Goal: Task Accomplishment & Management: Manage account settings

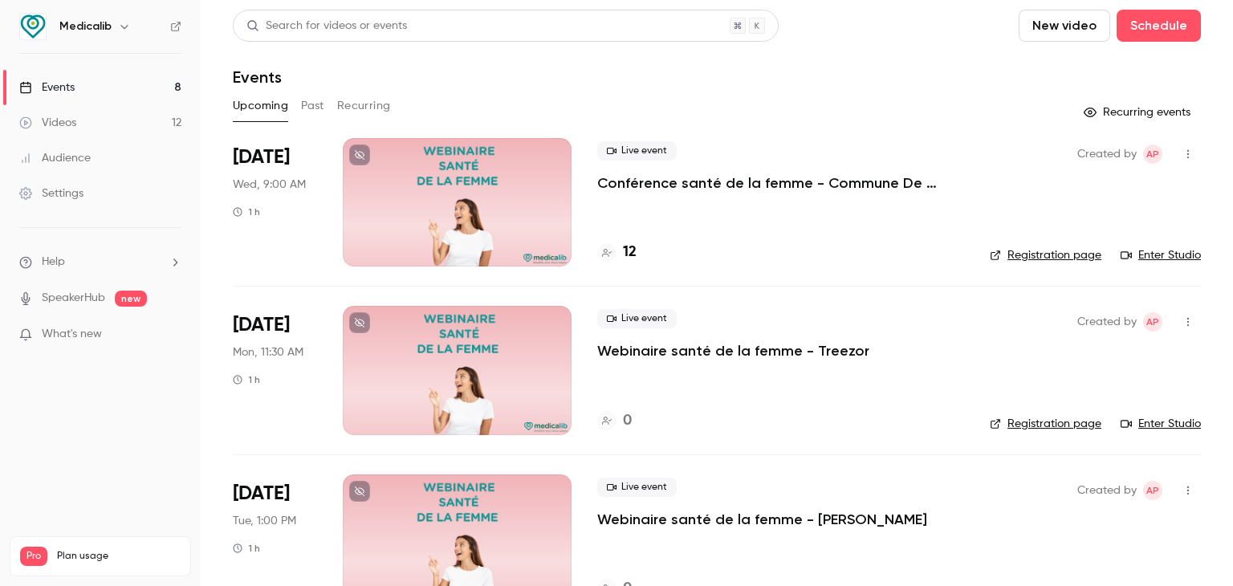
click at [661, 177] on p "Conférence santé de la femme - Commune De [GEOGRAPHIC_DATA] - salle du conseil,…" at bounding box center [780, 182] width 367 height 19
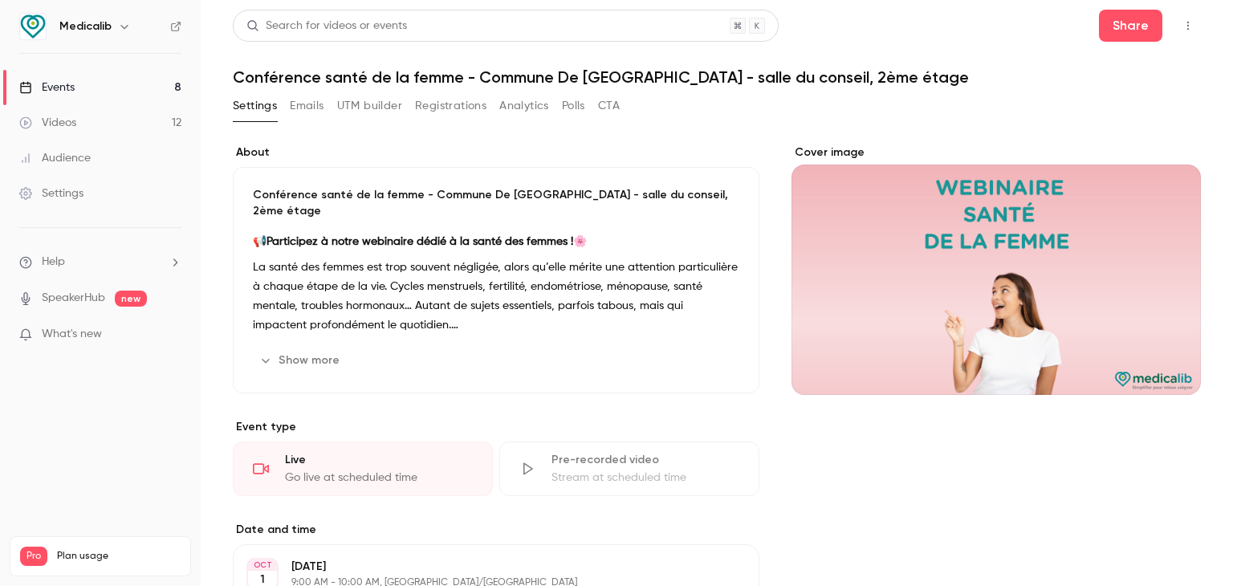
click at [523, 258] on p "La santé des femmes est trop souvent négligée, alors qu’elle mérite une attenti…" at bounding box center [496, 296] width 486 height 77
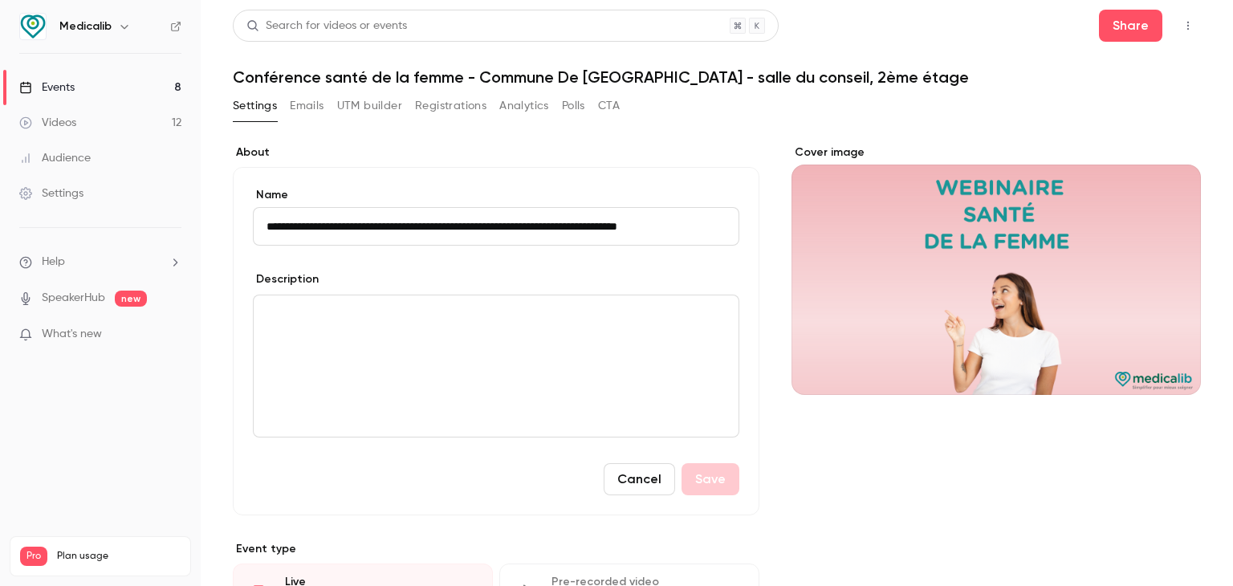
scroll to position [0, 28]
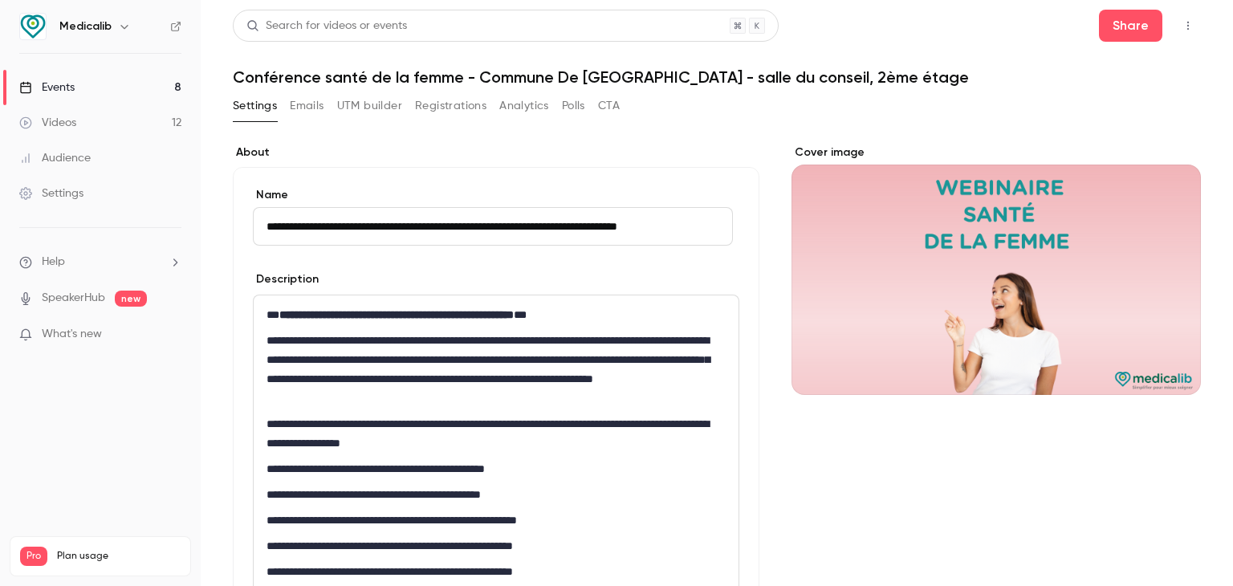
click at [389, 235] on input "**********" at bounding box center [493, 226] width 480 height 39
drag, startPoint x: 417, startPoint y: 224, endPoint x: 376, endPoint y: 224, distance: 40.9
click at [376, 224] on input "**********" at bounding box center [493, 226] width 480 height 39
drag, startPoint x: 376, startPoint y: 312, endPoint x: 434, endPoint y: 315, distance: 58.6
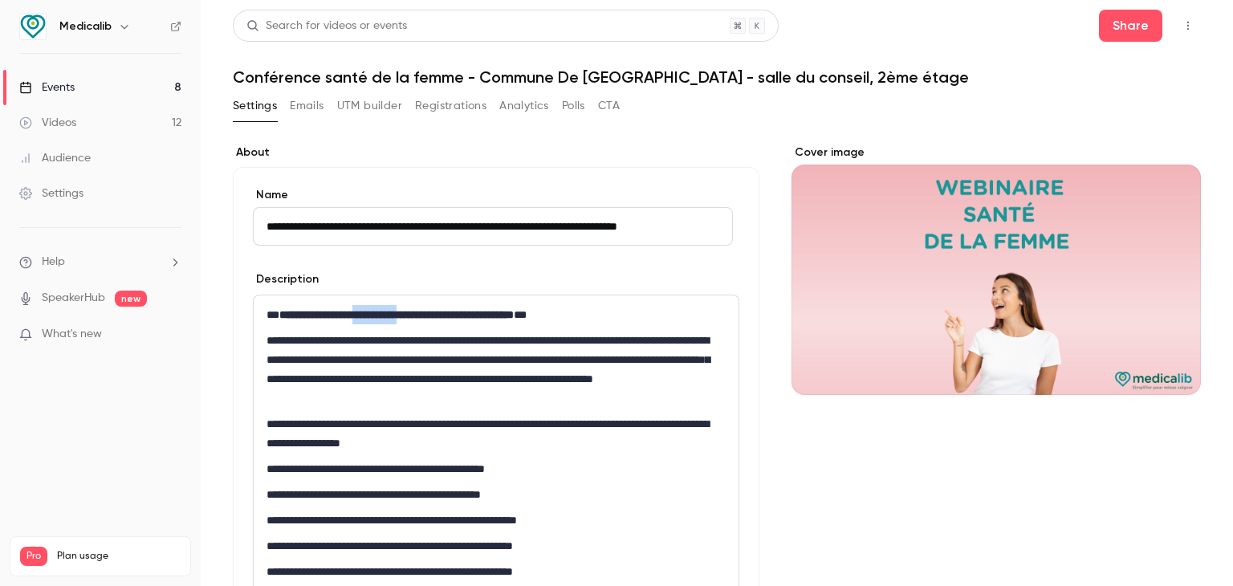
click at [434, 315] on strong "**********" at bounding box center [396, 314] width 234 height 11
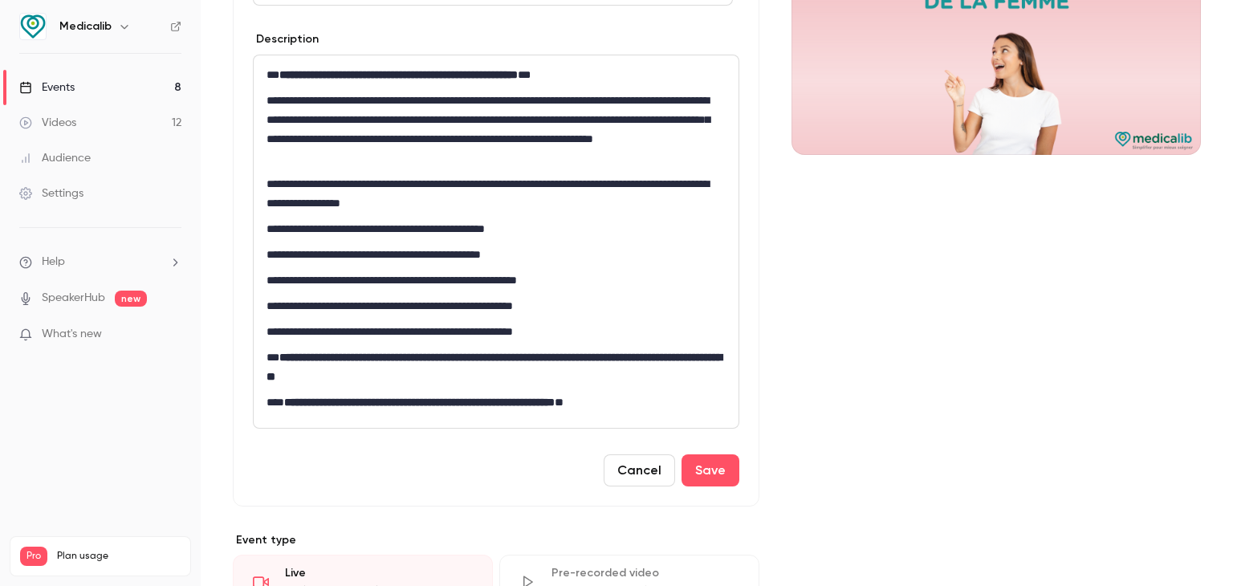
scroll to position [321, 0]
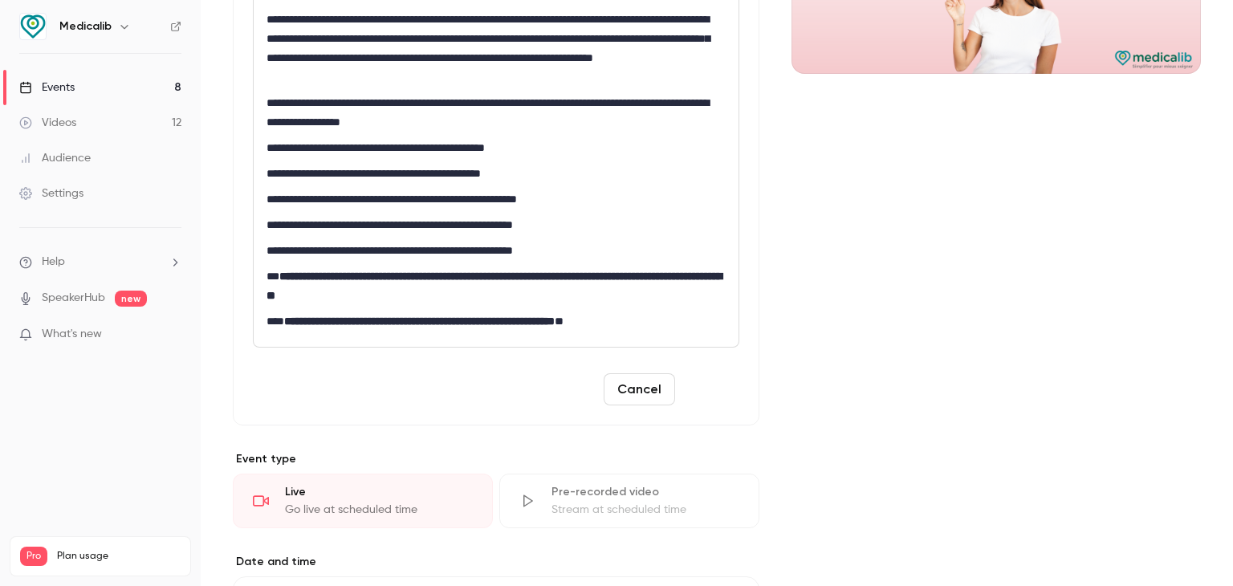
click at [719, 389] on button "Save" at bounding box center [710, 389] width 58 height 32
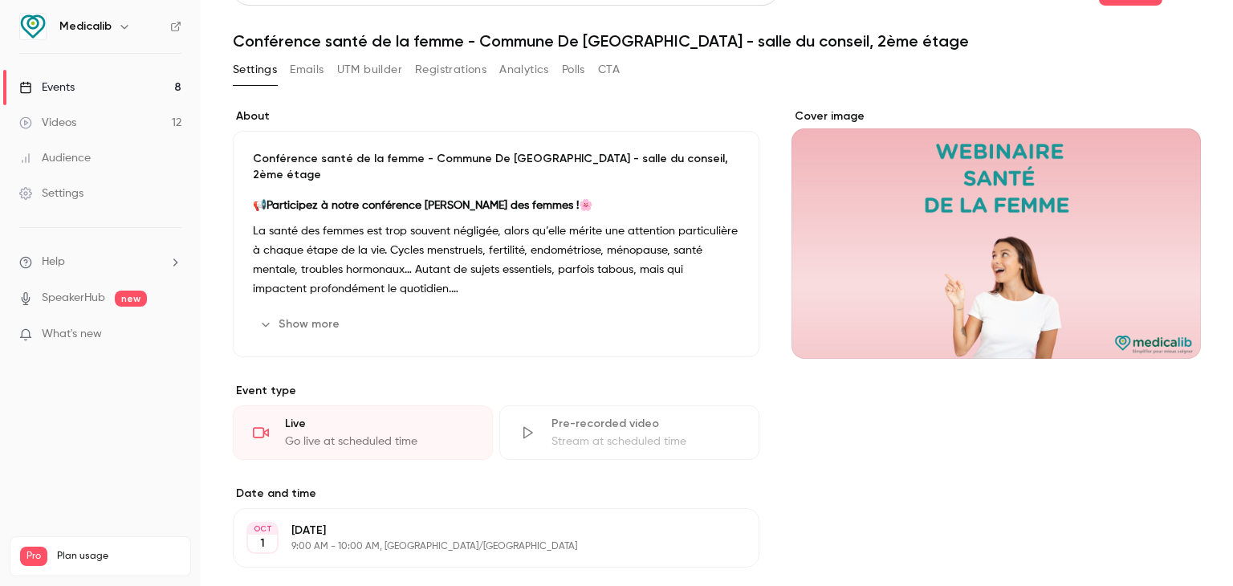
scroll to position [0, 0]
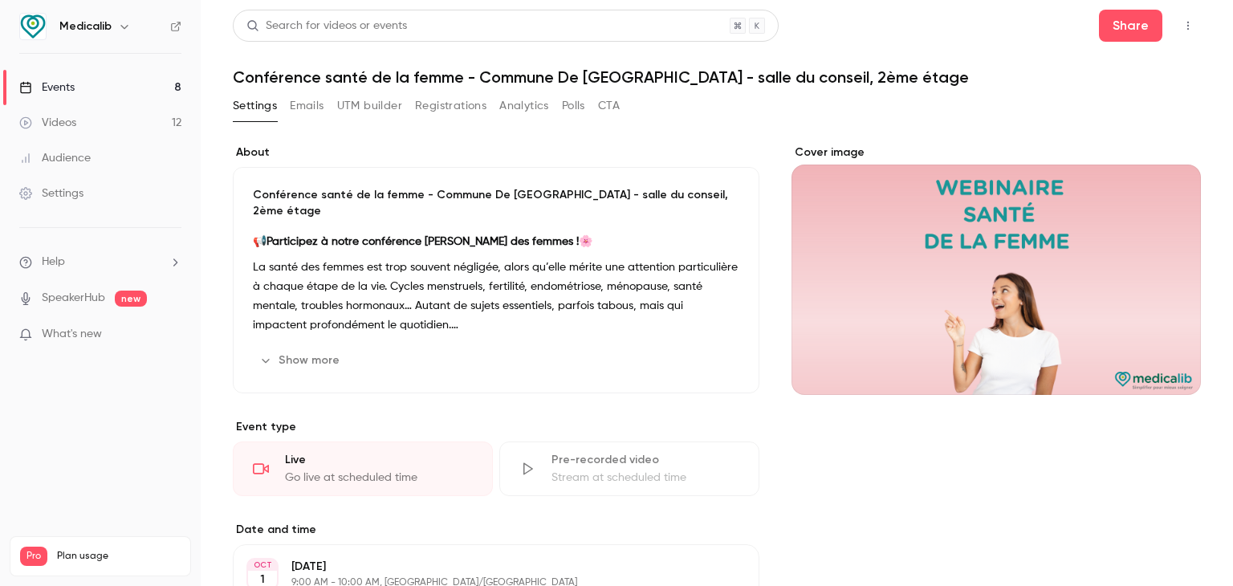
click at [723, 347] on button "Edit" at bounding box center [710, 360] width 59 height 26
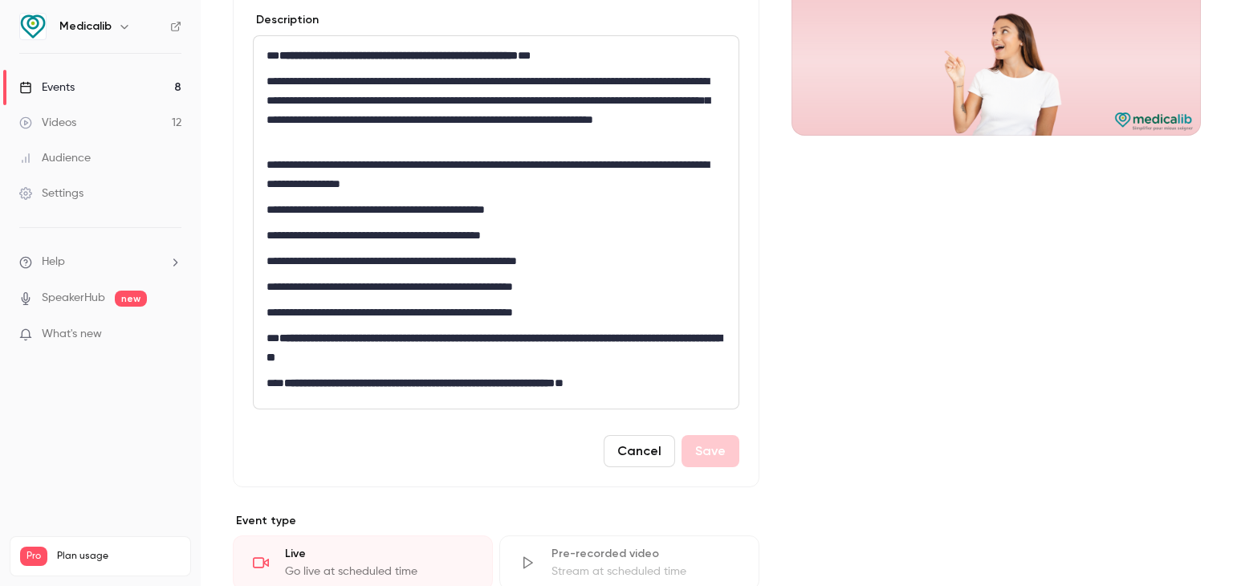
scroll to position [321, 0]
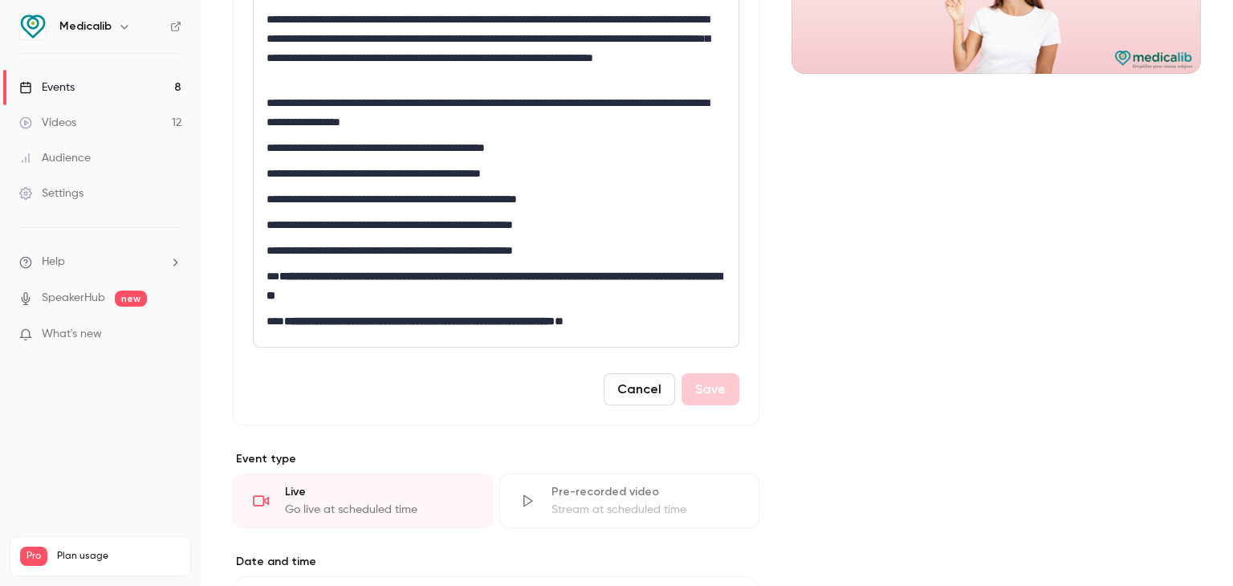
click at [641, 383] on button "Cancel" at bounding box center [638, 389] width 71 height 32
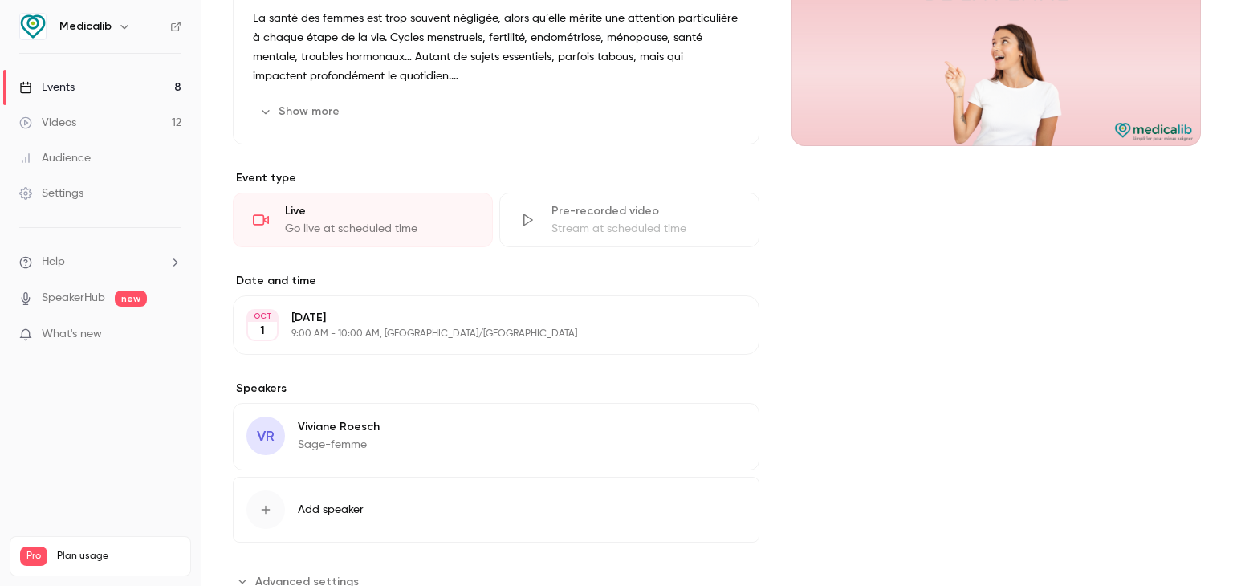
scroll to position [0, 0]
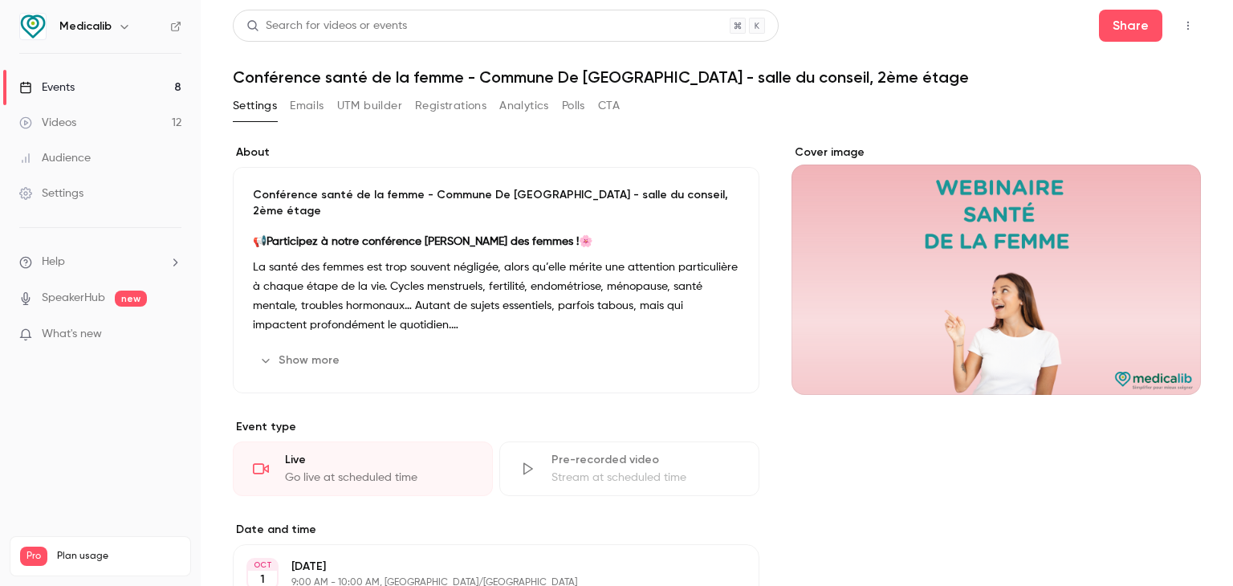
click at [1070, 297] on div "Cover image" at bounding box center [995, 269] width 409 height 250
click at [0, 0] on input "Cover image" at bounding box center [0, 0] width 0 height 0
click at [1166, 364] on icon "Cover image" at bounding box center [1171, 365] width 10 height 10
click at [969, 267] on div "Cover image" at bounding box center [995, 269] width 409 height 250
click at [0, 0] on input "Cover image" at bounding box center [0, 0] width 0 height 0
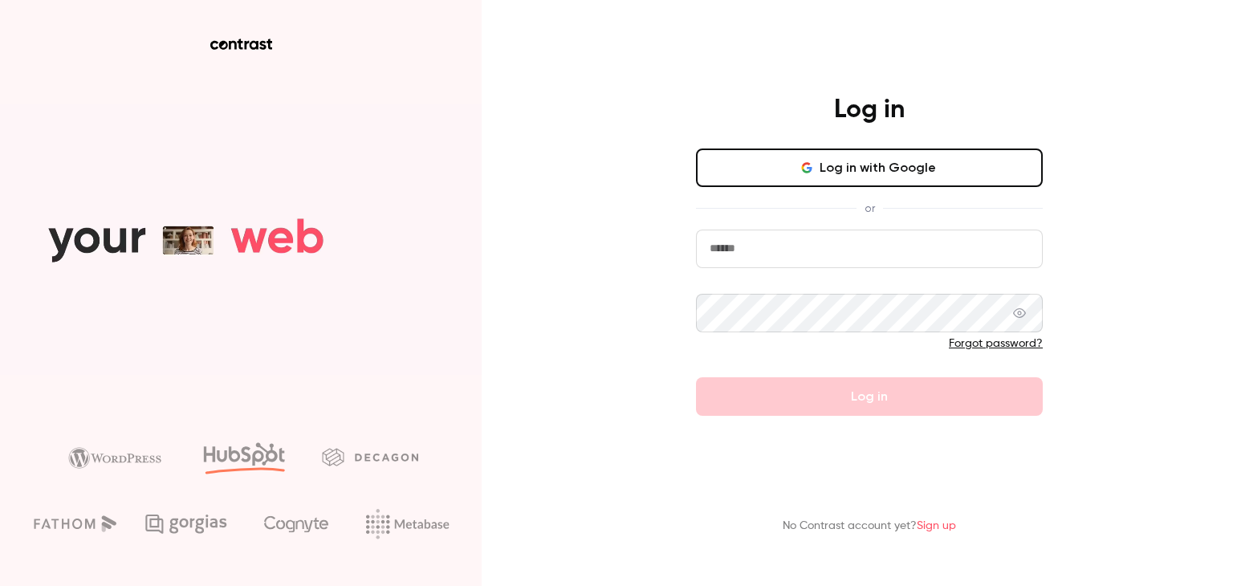
click at [789, 78] on main "Log in Log in with Google or Forgot password? Log in No Contrast account yet? S…" at bounding box center [868, 293] width 417 height 586
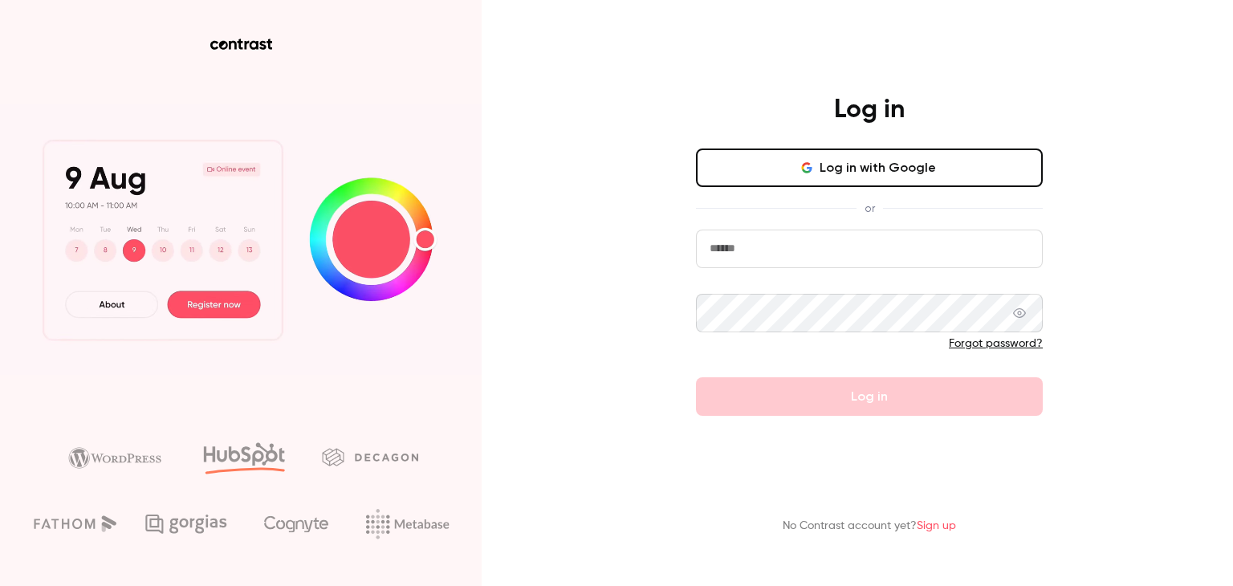
click at [828, 254] on input "email" at bounding box center [869, 249] width 347 height 39
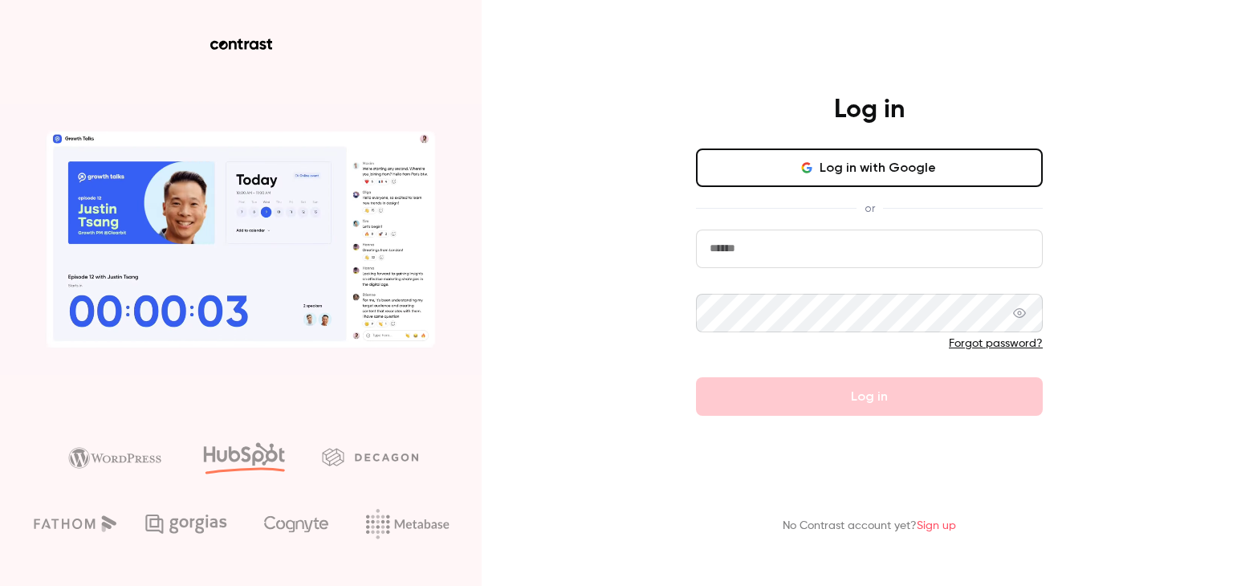
click at [0, 585] on com-1password-button at bounding box center [0, 586] width 0 height 0
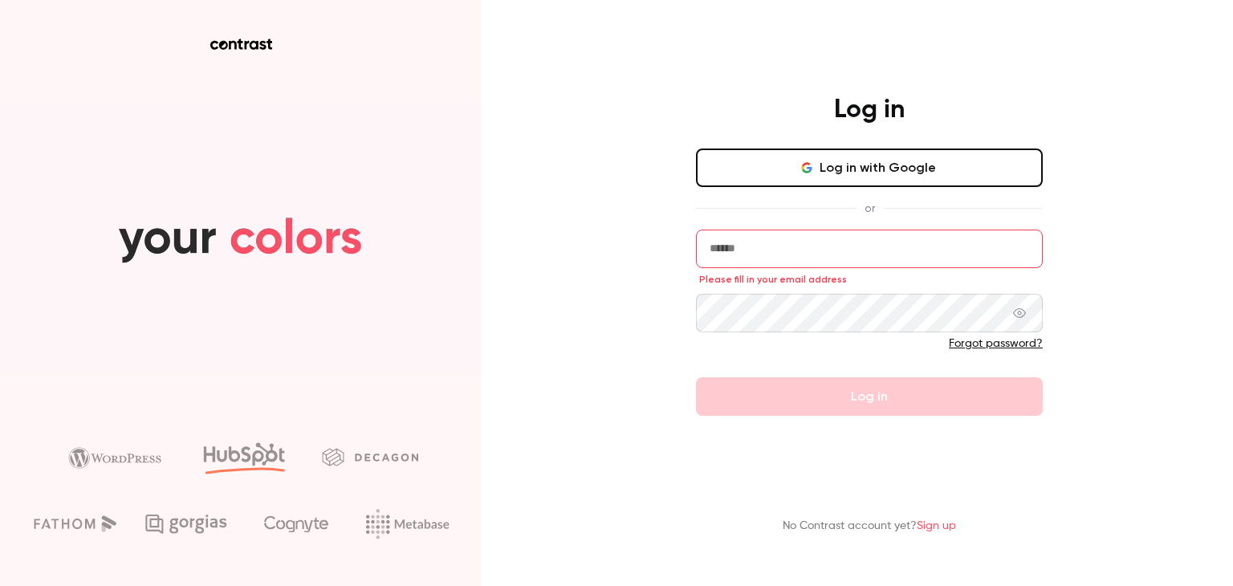
click at [826, 187] on div "Log in with Google or Please fill in your email address Forgot password? Log in" at bounding box center [869, 281] width 347 height 267
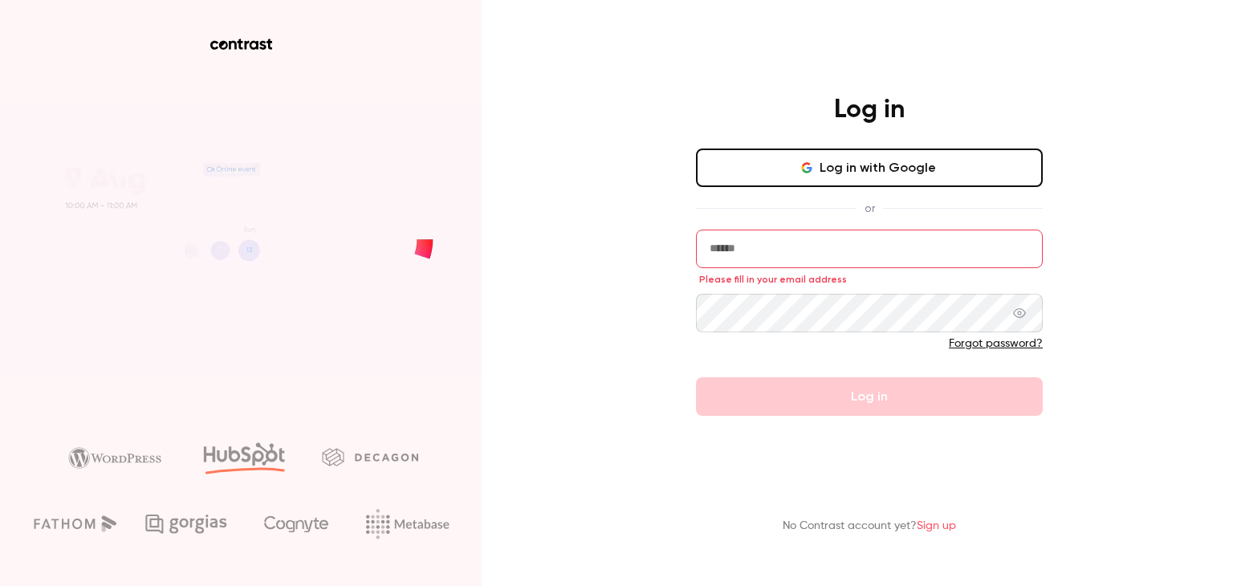
click at [833, 179] on button "Log in with Google" at bounding box center [869, 167] width 347 height 39
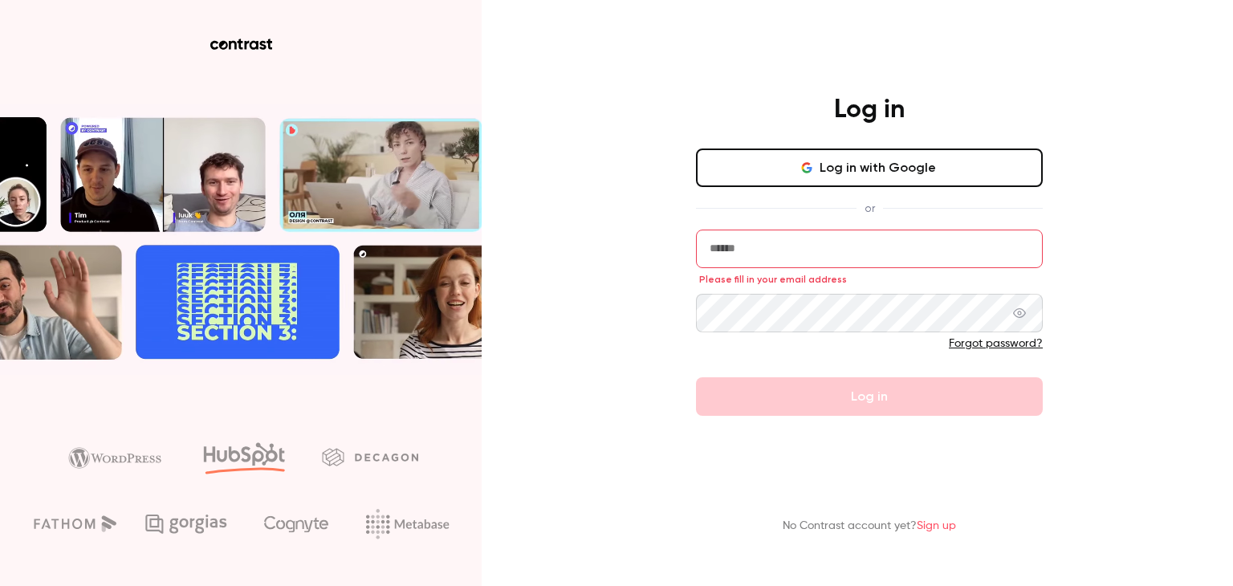
click at [843, 165] on button "Log in with Google" at bounding box center [869, 167] width 347 height 39
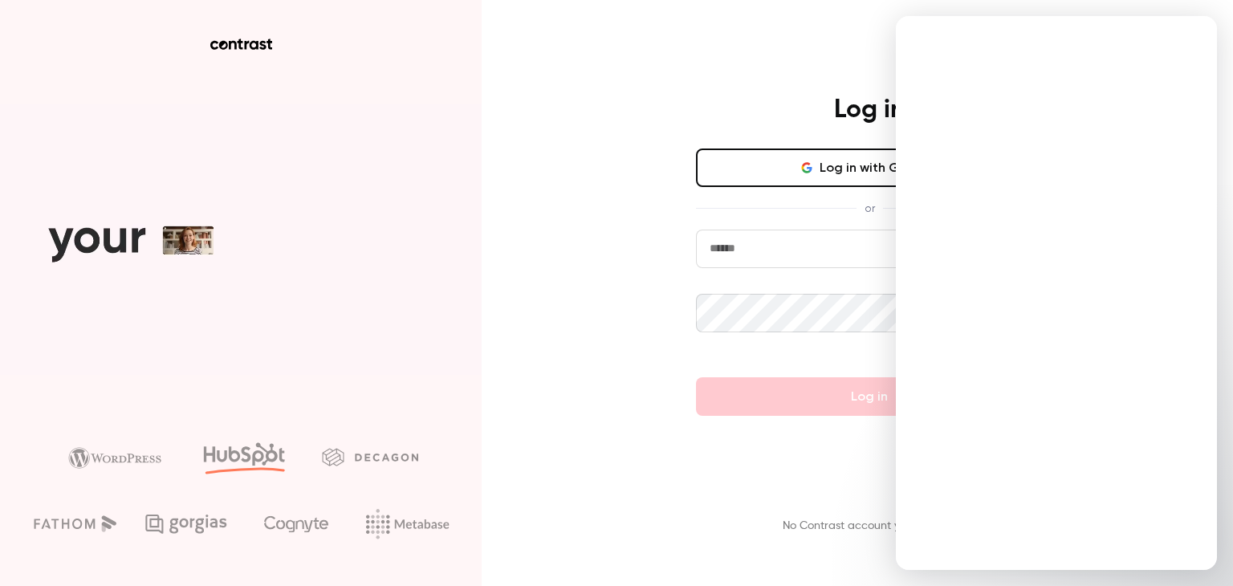
click at [803, 179] on button "Log in with Google" at bounding box center [869, 167] width 347 height 39
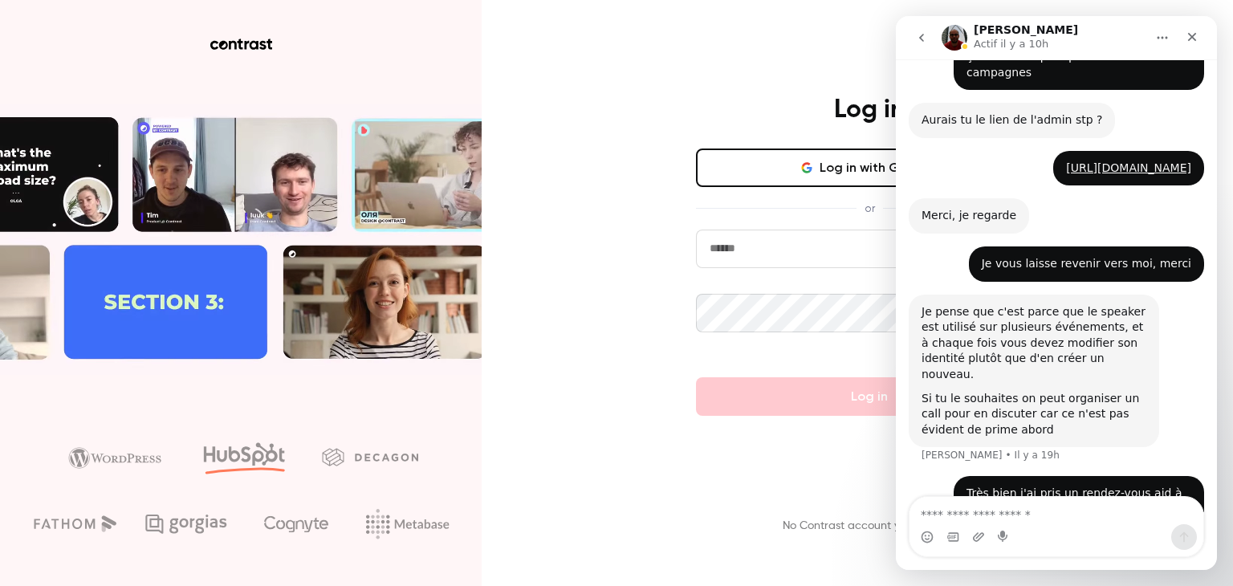
scroll to position [763, 0]
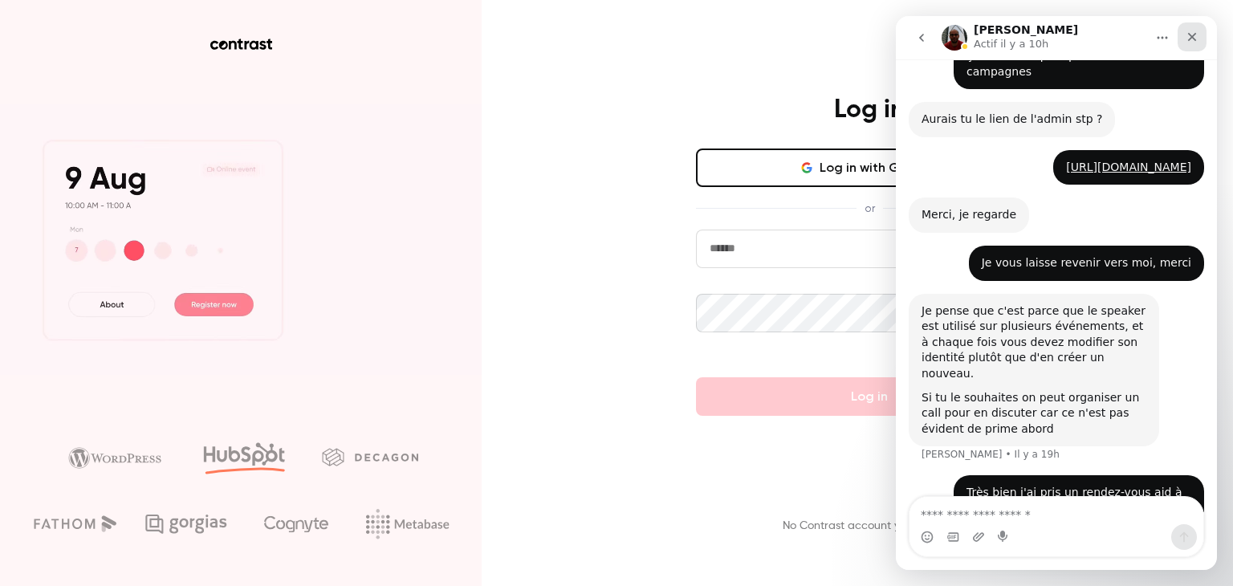
click at [1184, 30] on div "Fermer" at bounding box center [1191, 36] width 29 height 29
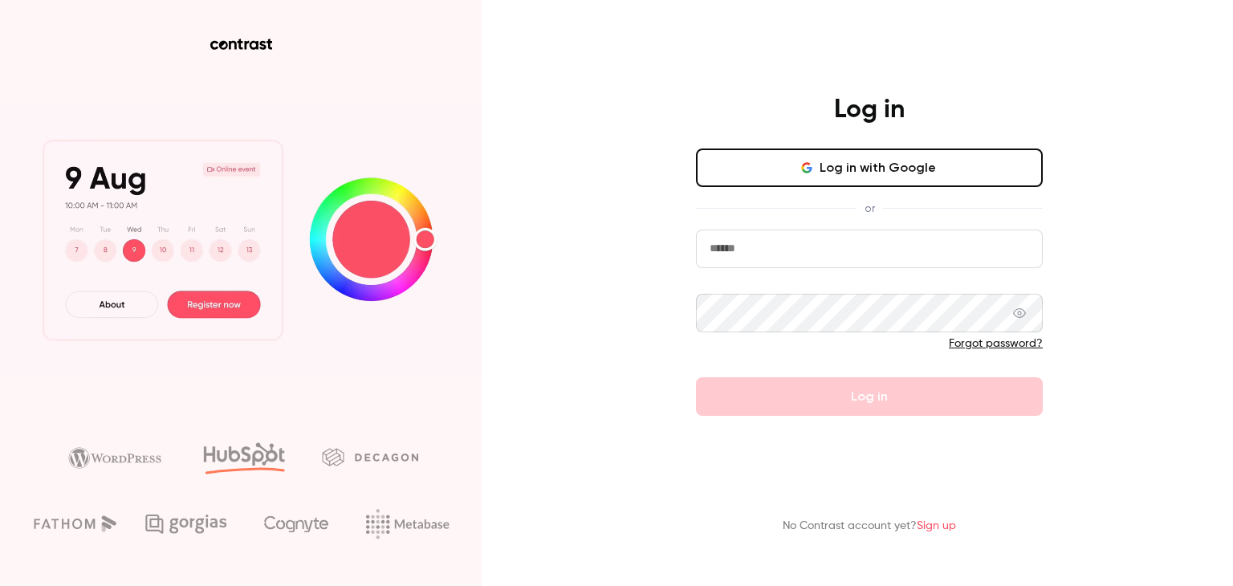
scroll to position [762, 0]
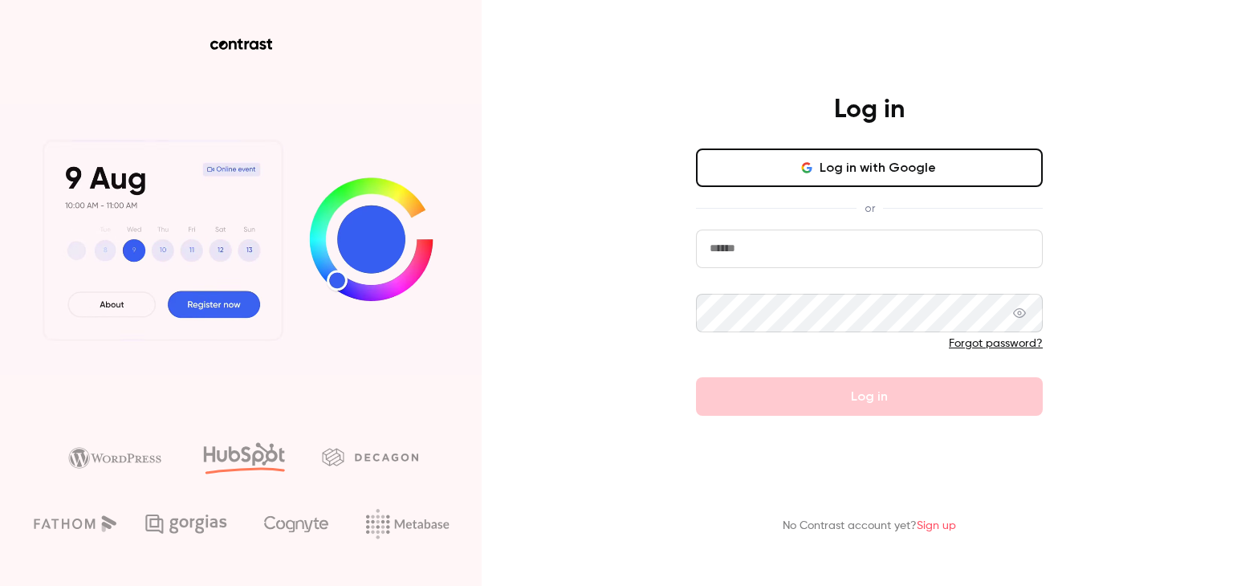
click at [777, 165] on button "Log in with Google" at bounding box center [869, 167] width 347 height 39
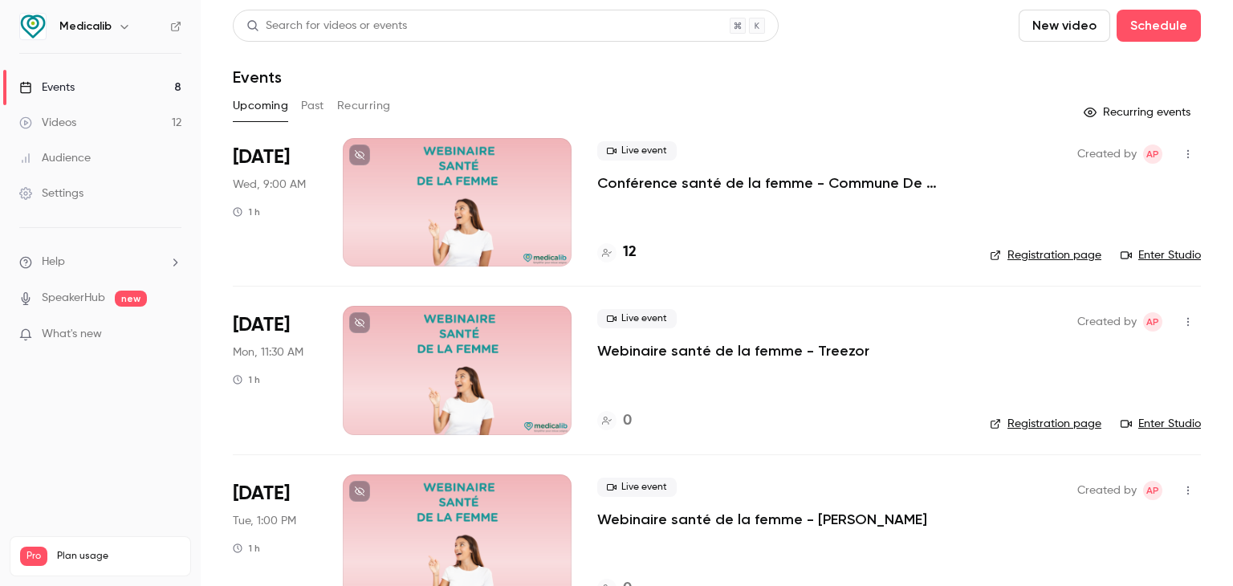
click at [547, 189] on div at bounding box center [457, 202] width 229 height 128
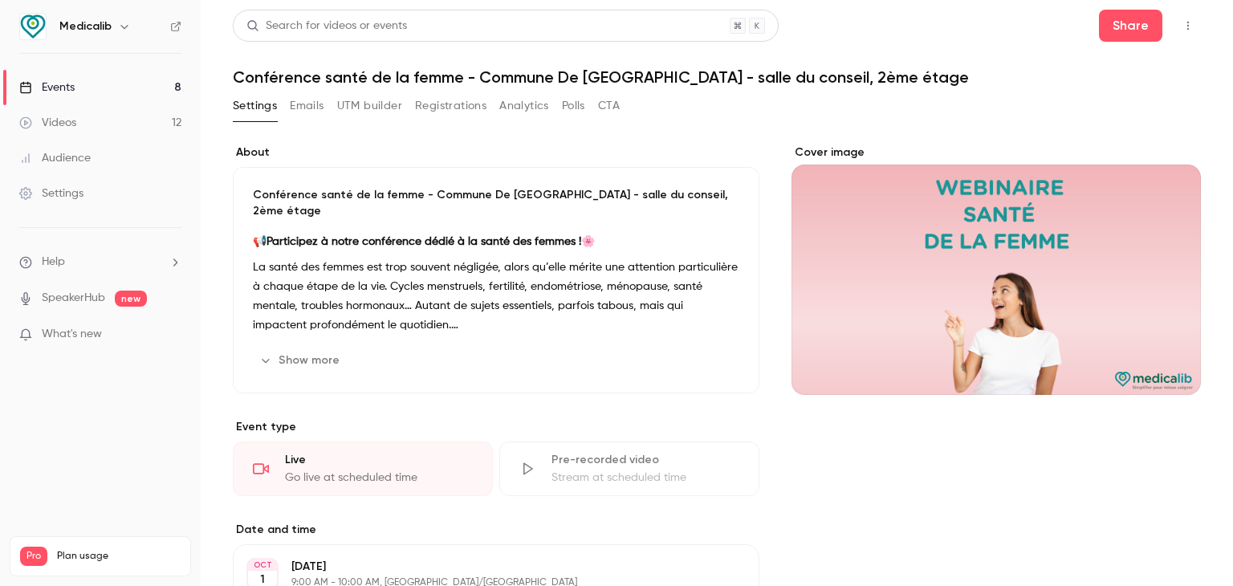
click at [1166, 364] on icon "Cover image" at bounding box center [1171, 365] width 10 height 10
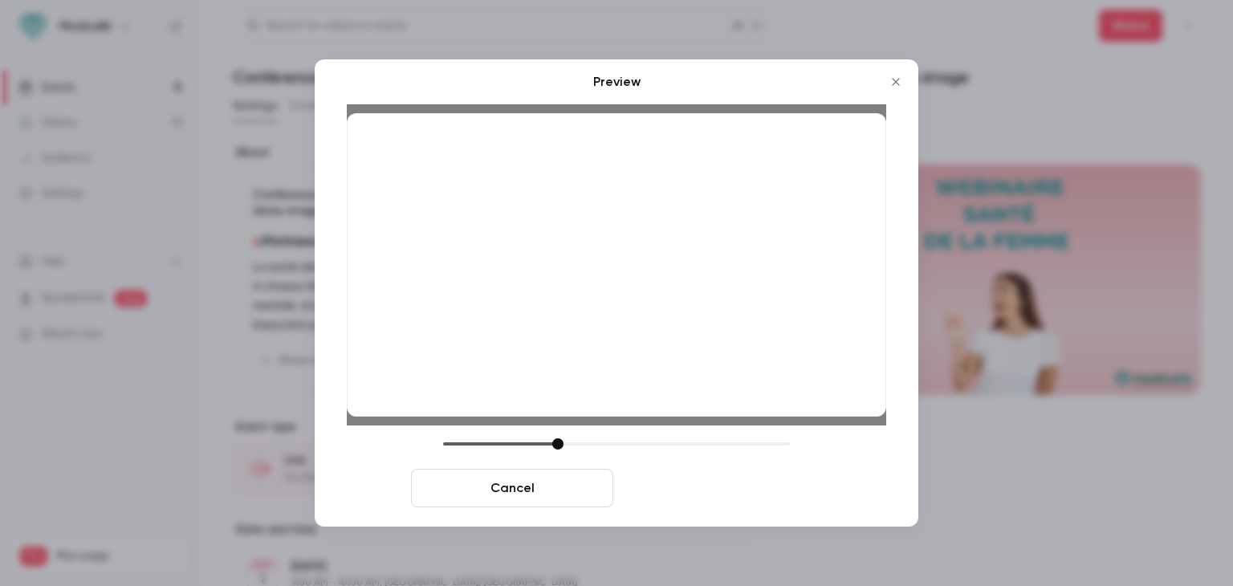
click at [681, 481] on button "Save cover" at bounding box center [721, 488] width 202 height 39
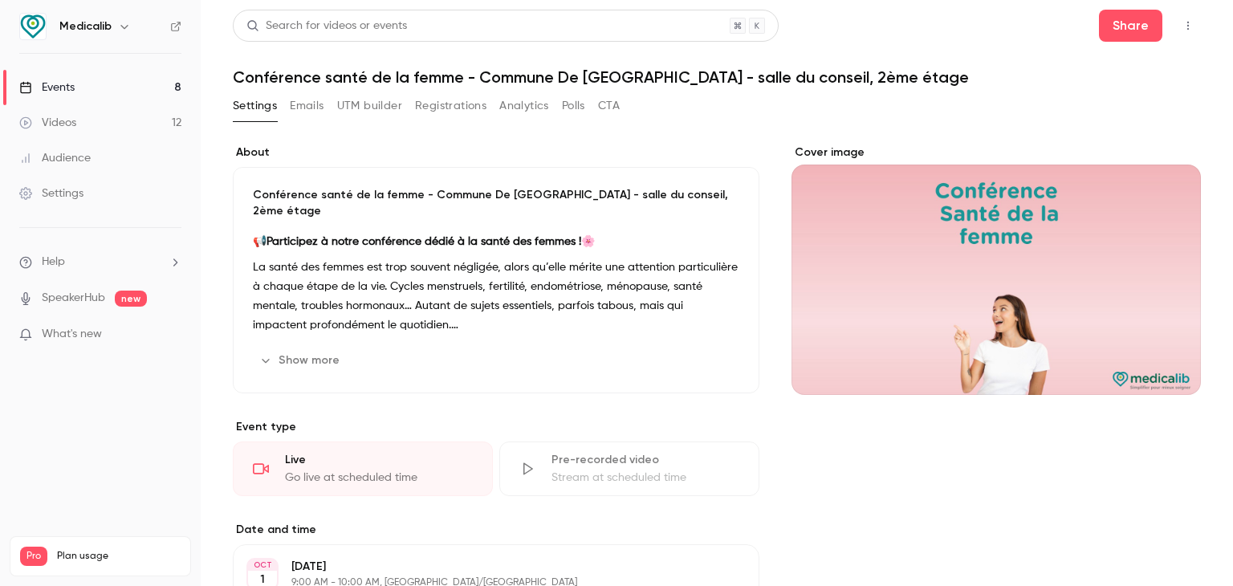
click at [290, 352] on button "Show more" at bounding box center [301, 360] width 96 height 26
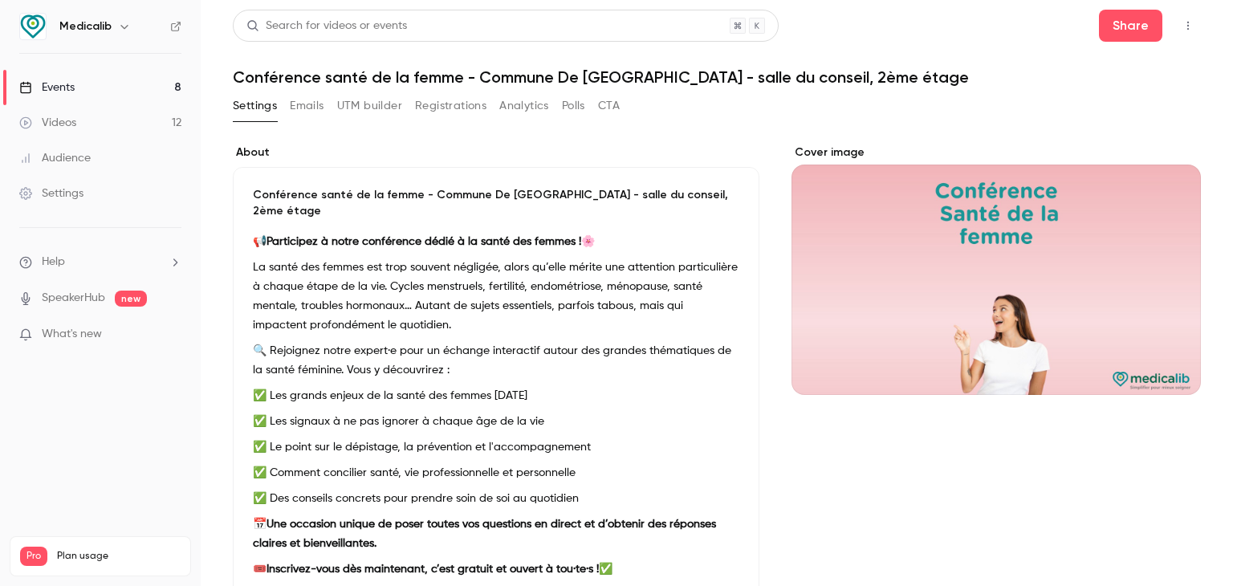
click at [117, 95] on link "Events 8" at bounding box center [100, 87] width 201 height 35
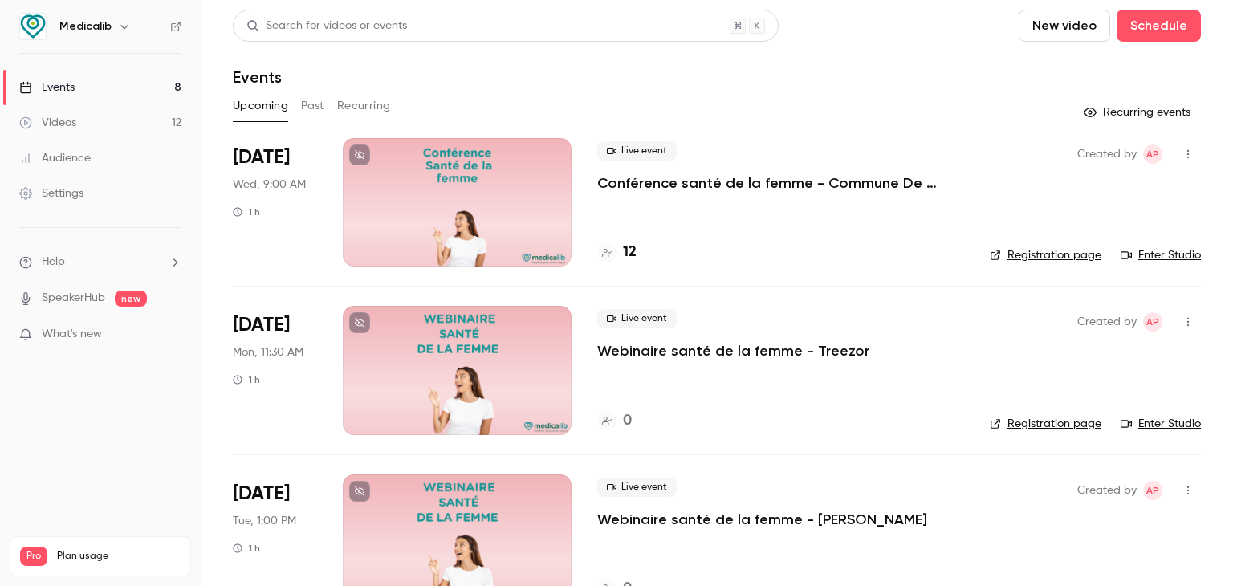
click at [476, 172] on div at bounding box center [457, 202] width 229 height 128
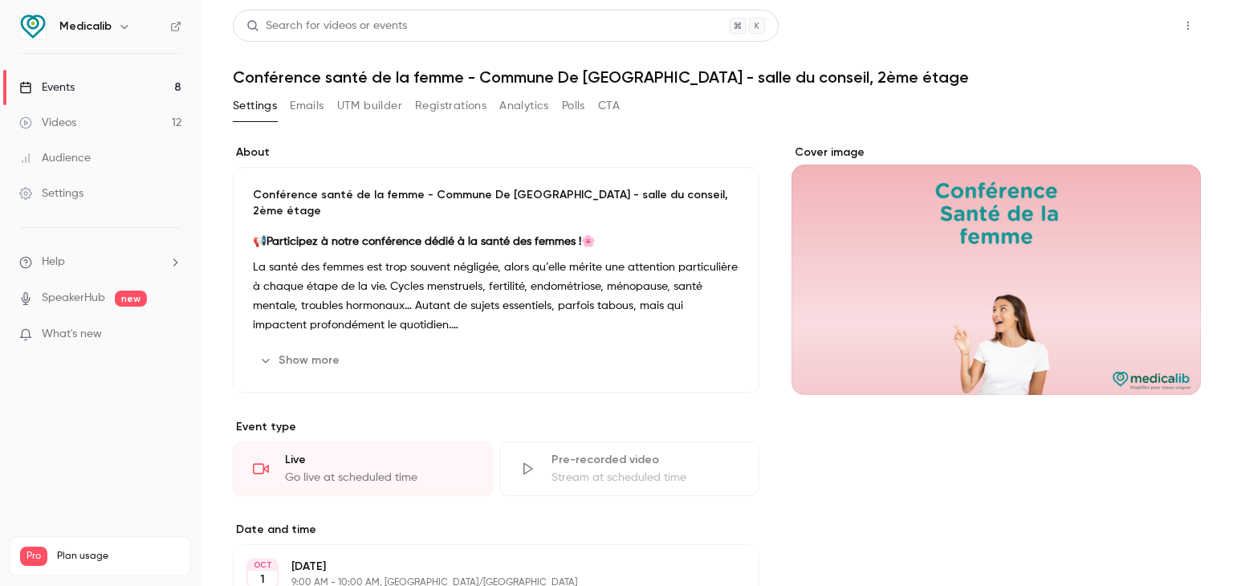
click at [1106, 17] on button "Share" at bounding box center [1130, 26] width 63 height 32
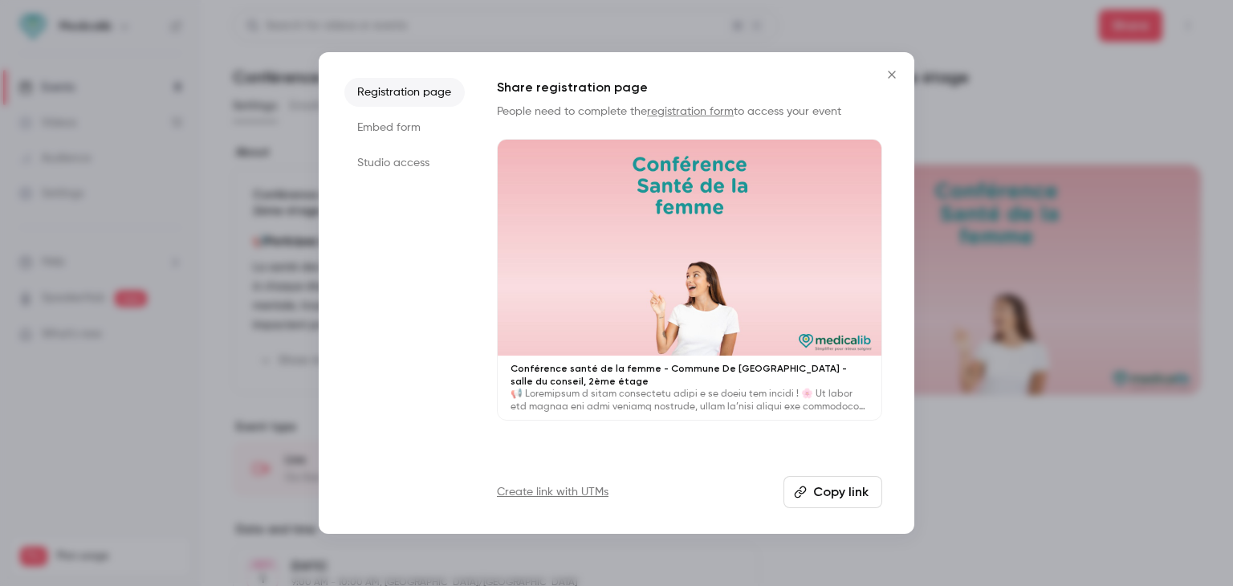
click at [854, 489] on button "Copy link" at bounding box center [832, 492] width 99 height 32
